Goal: Information Seeking & Learning: Learn about a topic

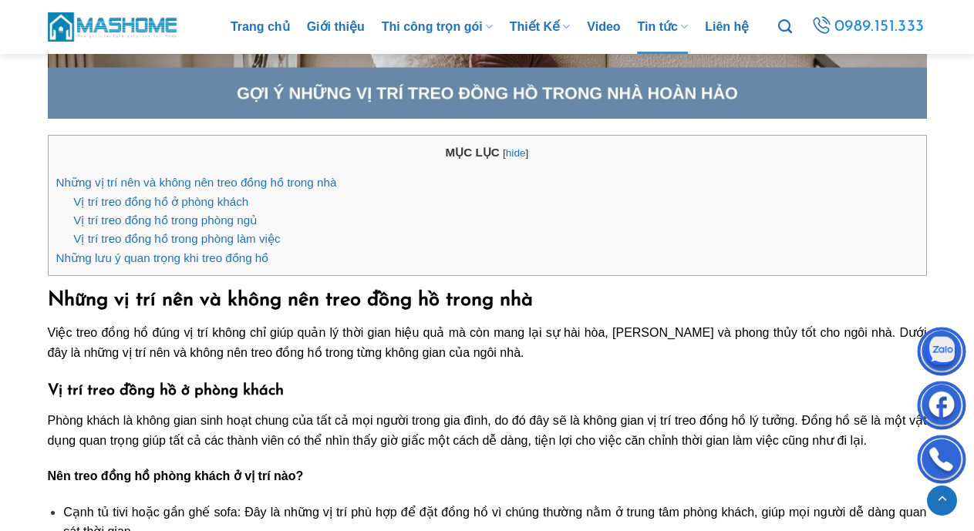
scroll to position [848, 0]
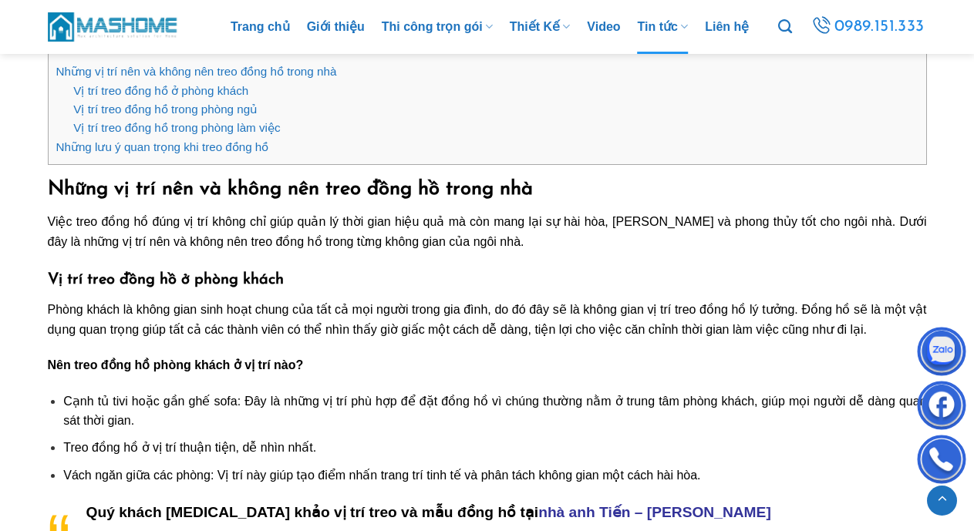
click at [186, 405] on span "Cạnh tủ tivi hoặc gần ghế sofa: Đây là những vị trí phù hợp để đặt đồng hồ vì c…" at bounding box center [494, 411] width 863 height 33
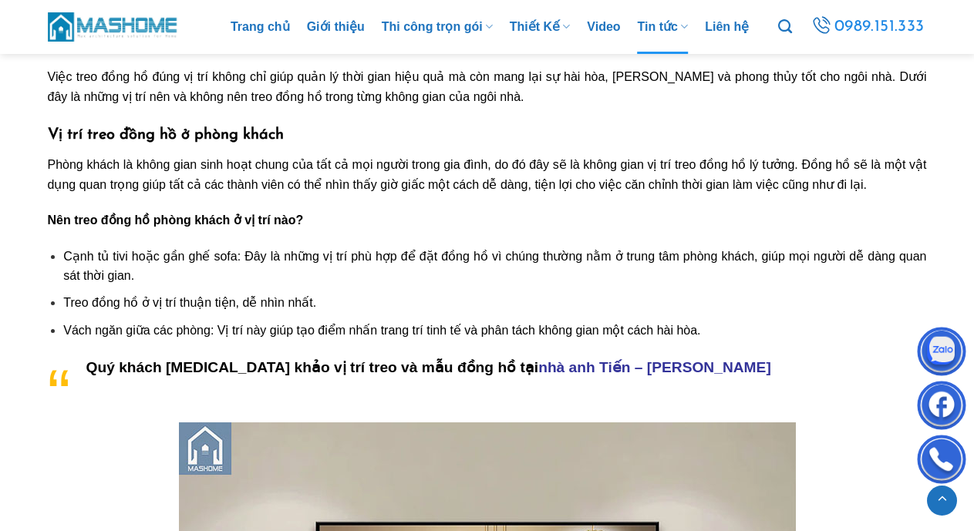
scroll to position [1002, 0]
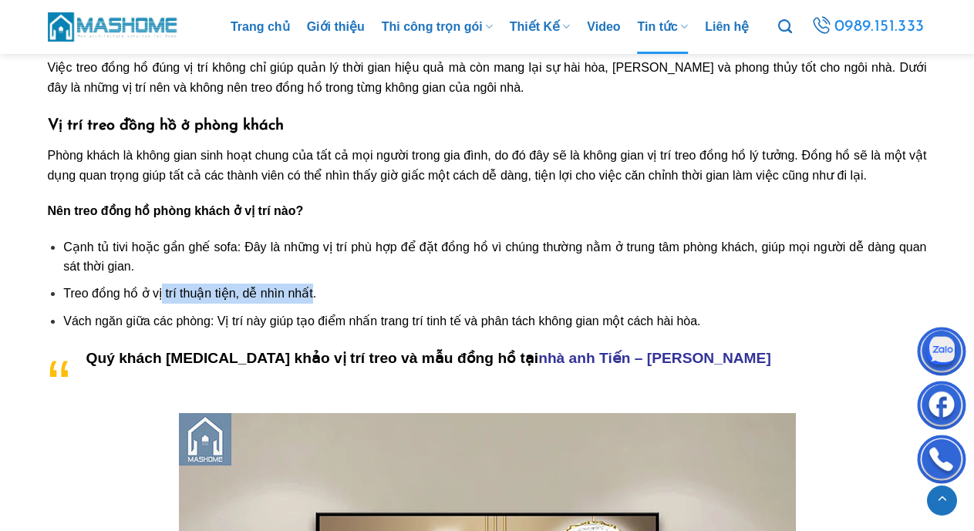
drag, startPoint x: 160, startPoint y: 294, endPoint x: 308, endPoint y: 294, distance: 148.8
click at [308, 294] on span "Treo đồng hồ ở vị trí thuận tiện, dễ nhìn nhất." at bounding box center [189, 293] width 253 height 13
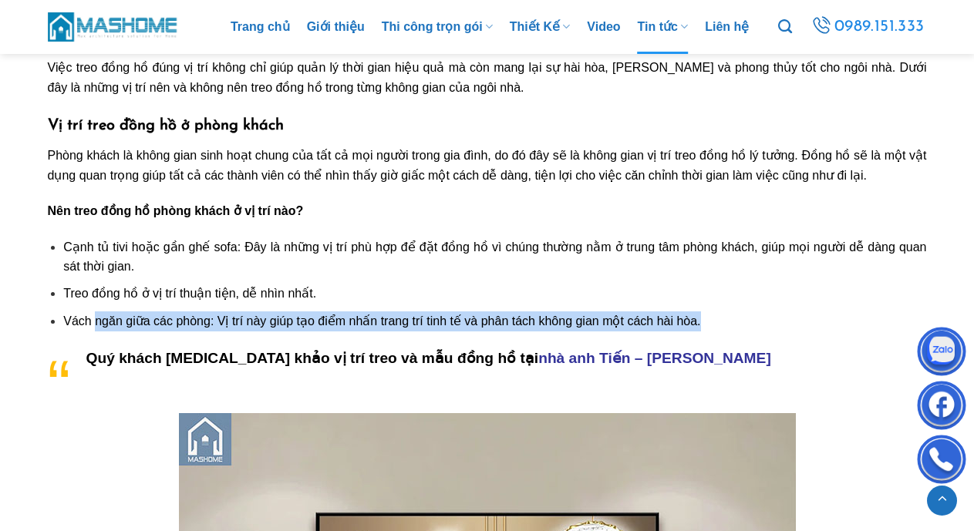
drag, startPoint x: 94, startPoint y: 325, endPoint x: 749, endPoint y: 322, distance: 654.6
click at [749, 322] on li "Vách ngăn giữa các phòng: Vị trí này giúp tạo điểm nhấn trang trí tinh tế và ph…" at bounding box center [494, 321] width 863 height 20
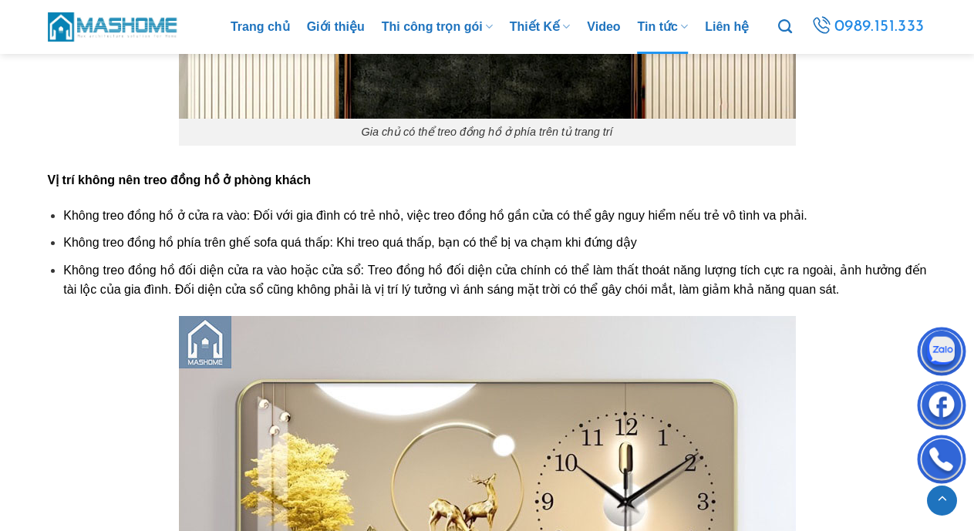
scroll to position [2082, 0]
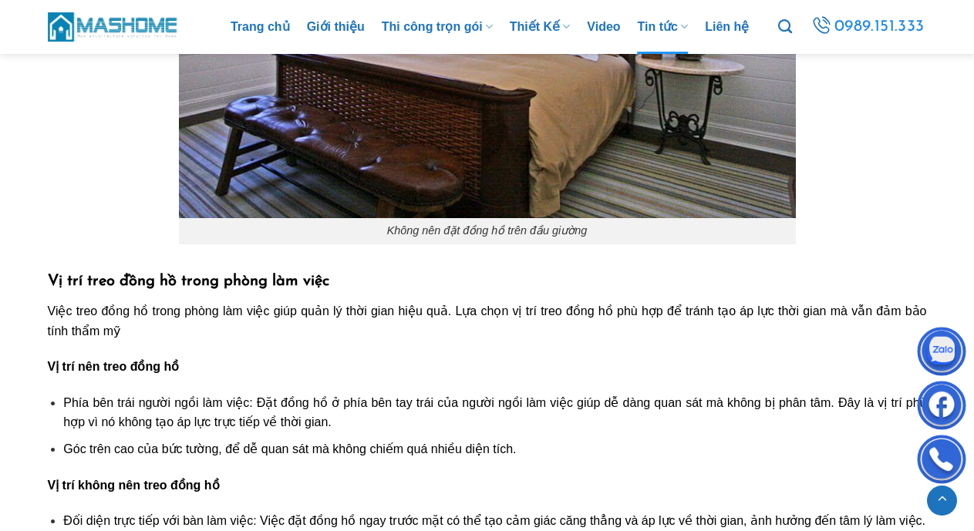
scroll to position [4318, 0]
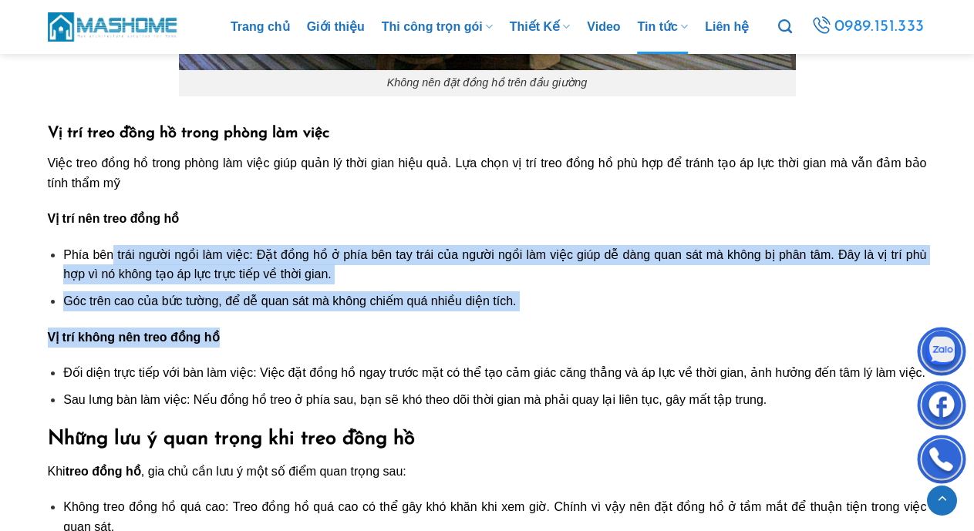
drag, startPoint x: 114, startPoint y: 251, endPoint x: 265, endPoint y: 340, distance: 175.6
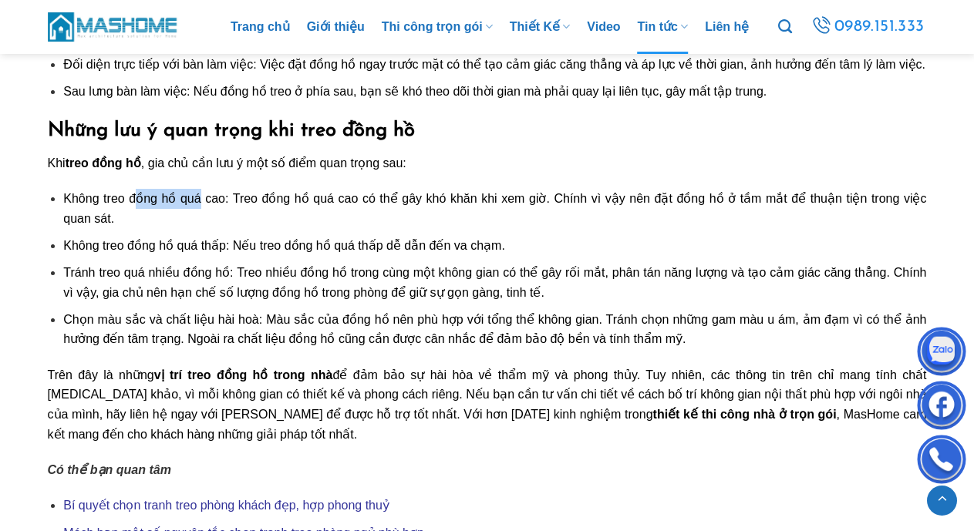
drag, startPoint x: 136, startPoint y: 204, endPoint x: 212, endPoint y: 204, distance: 76.3
click at [196, 205] on span "Không treo đồng hồ quá cao: Treo đồng hồ quá cao có thể gây khó khăn khi xem gi…" at bounding box center [494, 208] width 863 height 33
click at [333, 195] on span "Không treo đồng hồ quá cao: Treo đồng hồ quá cao có thể gây khó khăn khi xem gi…" at bounding box center [494, 208] width 863 height 33
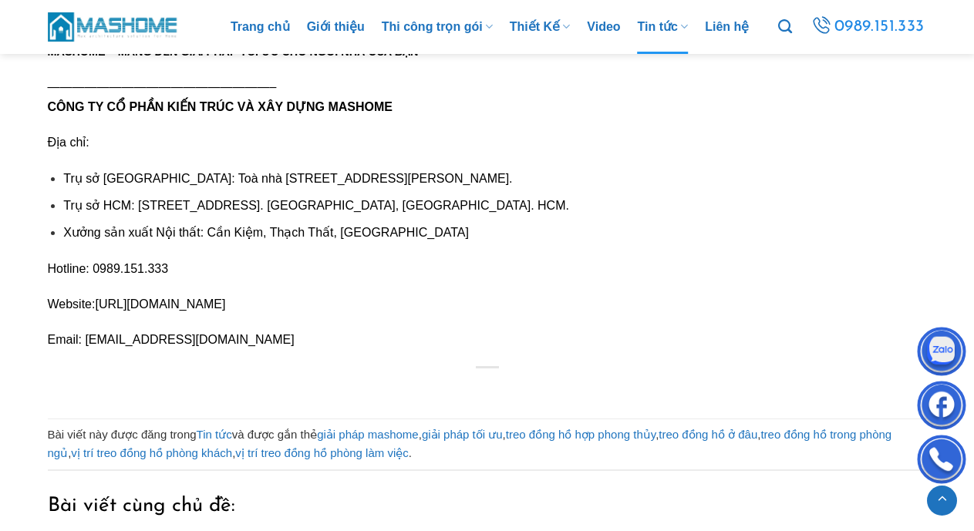
scroll to position [5166, 0]
